Goal: Transaction & Acquisition: Purchase product/service

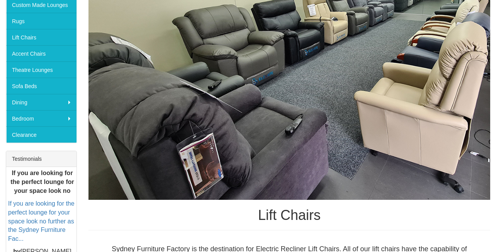
scroll to position [193, 0]
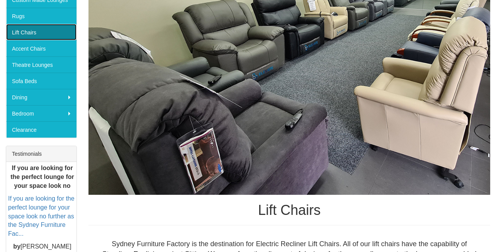
click at [31, 33] on link "Lift Chairs" at bounding box center [41, 32] width 70 height 16
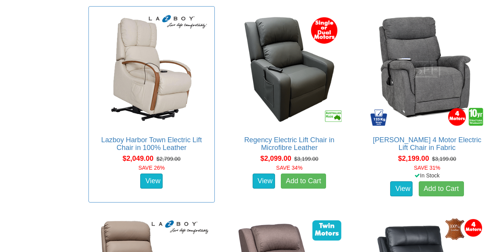
scroll to position [1094, 0]
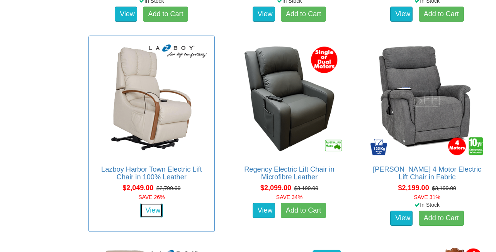
click at [151, 210] on link "View" at bounding box center [151, 210] width 22 height 15
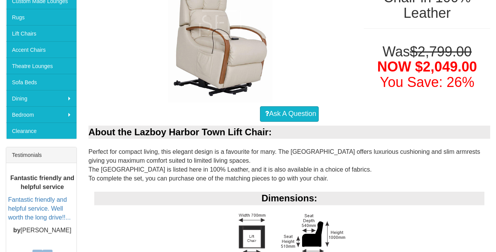
scroll to position [193, 0]
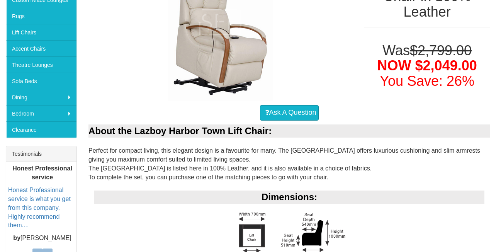
click at [425, 107] on div "Ask A Question" at bounding box center [290, 112] width 402 height 23
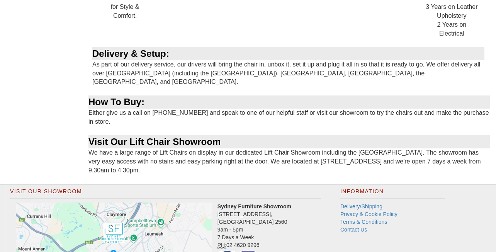
scroll to position [604, 0]
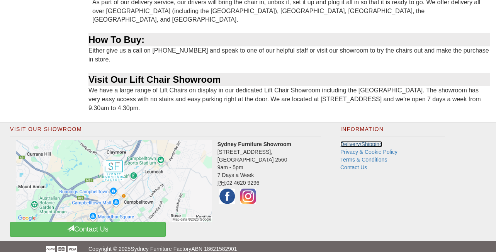
click at [370, 141] on link "Delivery/Shipping" at bounding box center [362, 144] width 42 height 6
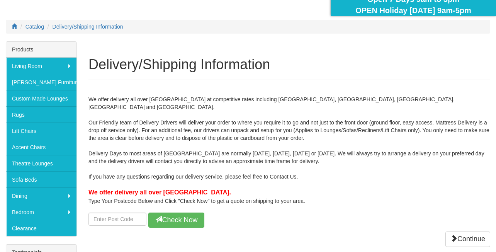
scroll to position [116, 0]
